Goal: Navigation & Orientation: Find specific page/section

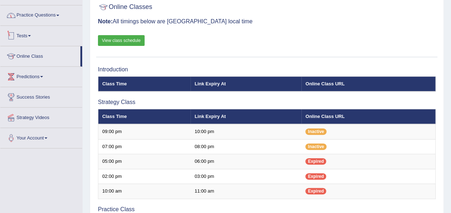
scroll to position [37, 0]
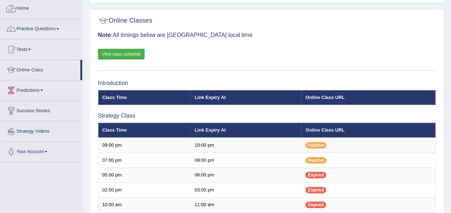
click at [27, 10] on link "Home" at bounding box center [41, 8] width 82 height 18
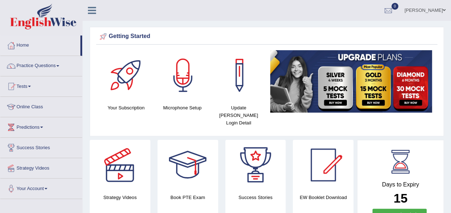
click at [60, 67] on link "Practice Questions" at bounding box center [41, 65] width 82 height 18
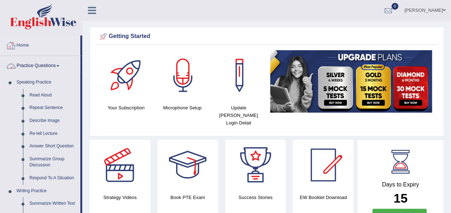
click at [24, 44] on link "Home" at bounding box center [40, 45] width 80 height 18
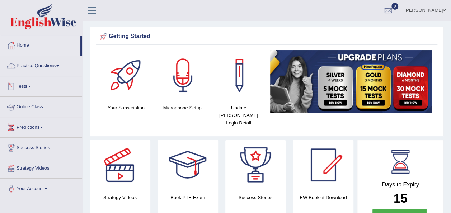
click at [41, 107] on link "Online Class" at bounding box center [41, 106] width 82 height 18
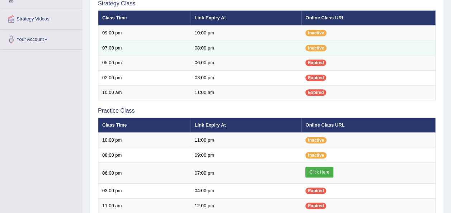
scroll to position [150, 0]
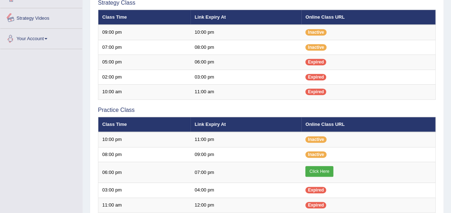
click at [41, 87] on div "Toggle navigation Home Practice Questions Speaking Practice Read Aloud Repeat S…" at bounding box center [225, 97] width 451 height 494
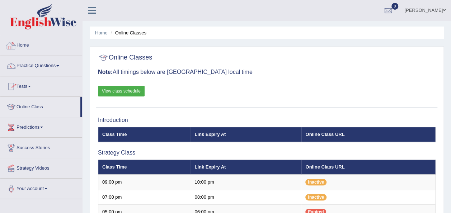
click at [31, 44] on link "Home" at bounding box center [41, 45] width 82 height 18
click at [50, 64] on link "Practice Questions" at bounding box center [41, 65] width 82 height 18
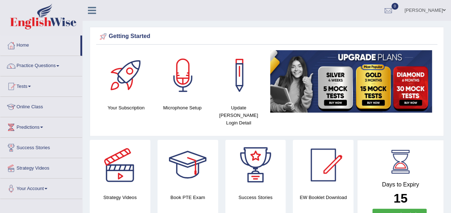
click at [27, 108] on link "Online Class" at bounding box center [41, 106] width 82 height 18
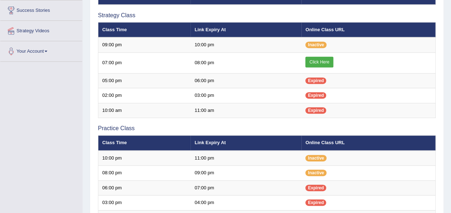
scroll to position [137, 0]
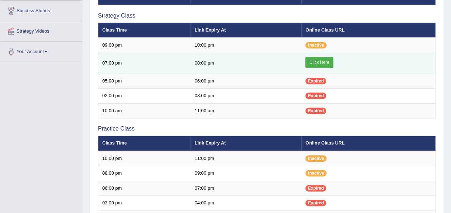
click at [316, 58] on link "Click Here" at bounding box center [320, 62] width 28 height 11
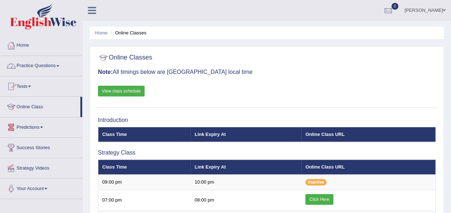
click at [59, 65] on link "Practice Questions" at bounding box center [41, 65] width 82 height 18
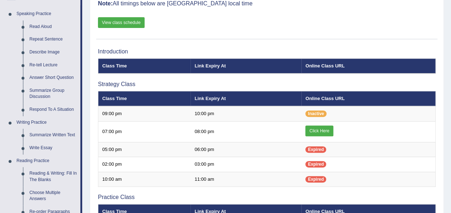
scroll to position [65, 0]
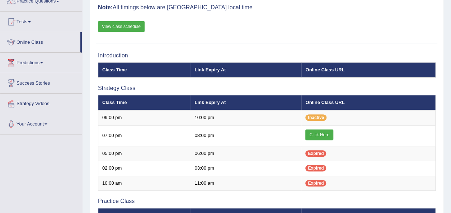
scroll to position [65, 0]
drag, startPoint x: 83, startPoint y: 45, endPoint x: 80, endPoint y: 38, distance: 7.2
click at [80, 38] on div "Toggle navigation Home Practice Questions Speaking Practice Read Aloud Repeat S…" at bounding box center [225, 182] width 451 height 494
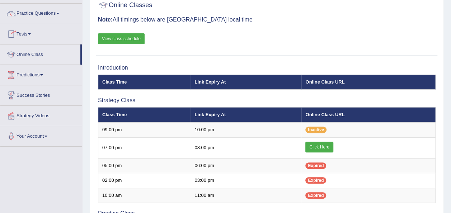
scroll to position [0, 0]
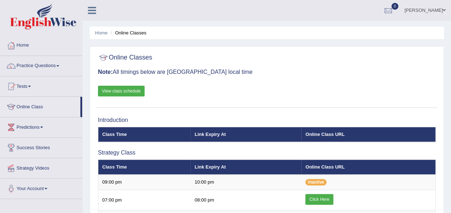
click at [55, 65] on link "Practice Questions" at bounding box center [41, 65] width 82 height 18
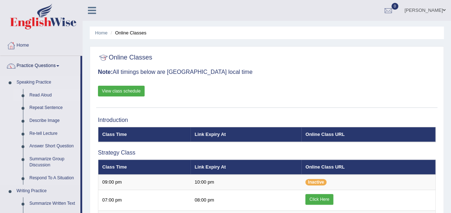
click at [48, 95] on link "Read Aloud" at bounding box center [53, 95] width 54 height 13
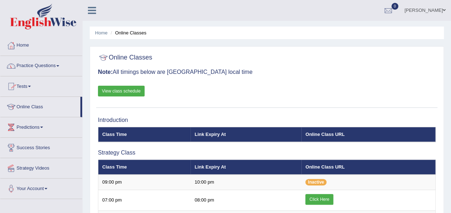
click at [24, 43] on link "Home" at bounding box center [41, 45] width 82 height 18
